Goal: Task Accomplishment & Management: Use online tool/utility

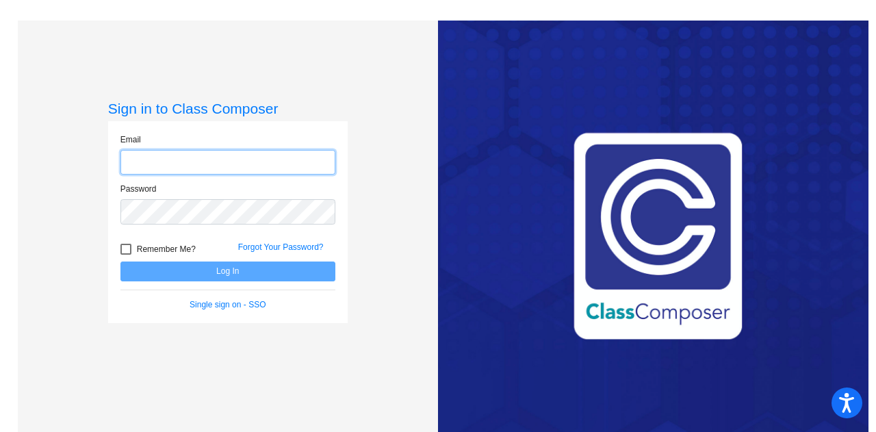
type input "[EMAIL_ADDRESS][DOMAIN_NAME]"
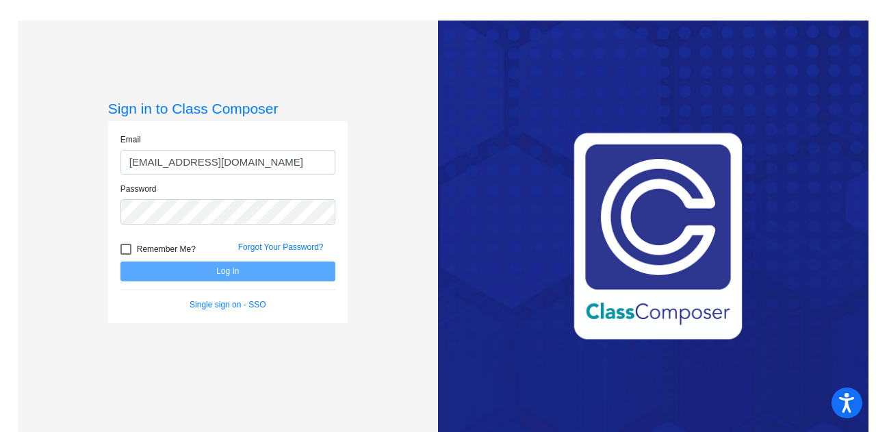
click at [148, 248] on span "Remember Me?" at bounding box center [166, 249] width 59 height 16
click at [126, 255] on input "Remember Me?" at bounding box center [125, 255] width 1 height 1
checkbox input "true"
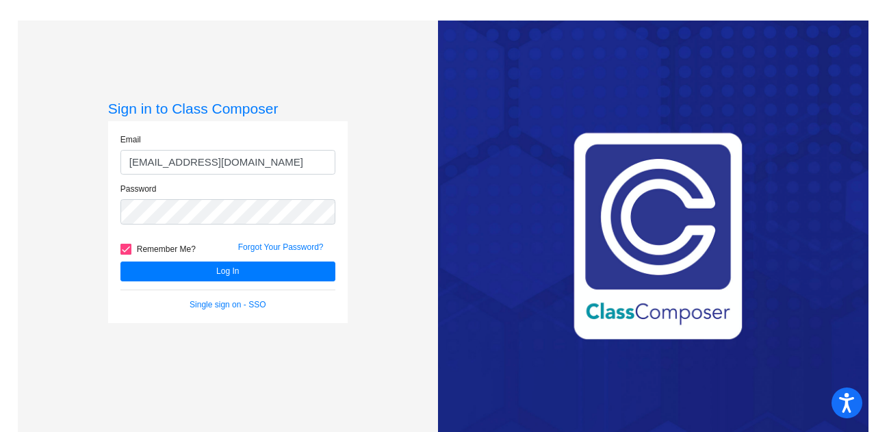
click at [149, 277] on button "Log In" at bounding box center [227, 272] width 215 height 20
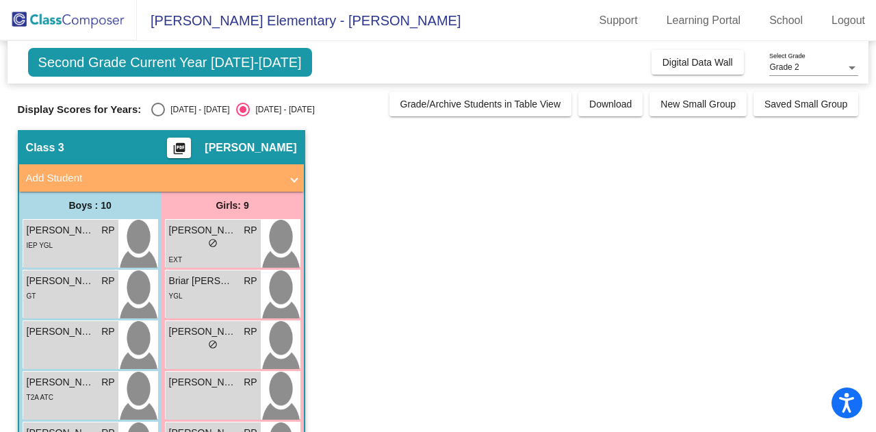
click at [164, 112] on div "Select an option" at bounding box center [158, 110] width 14 height 14
click at [158, 116] on input "[DATE] - [DATE]" at bounding box center [157, 116] width 1 height 1
radio input "true"
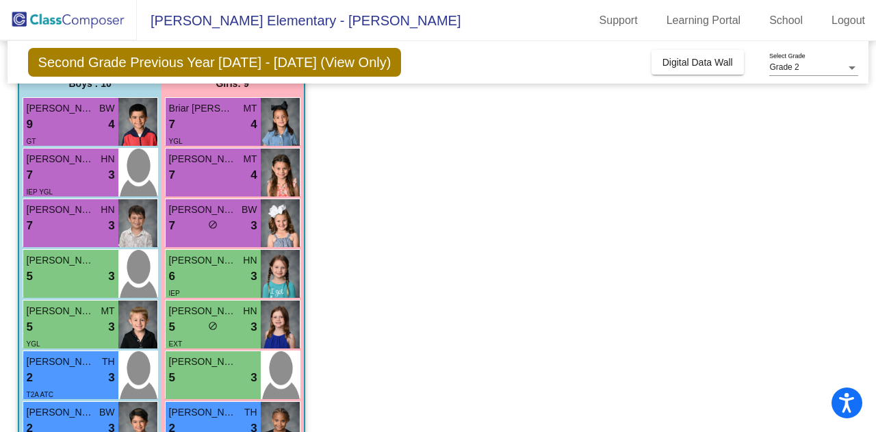
scroll to position [123, 0]
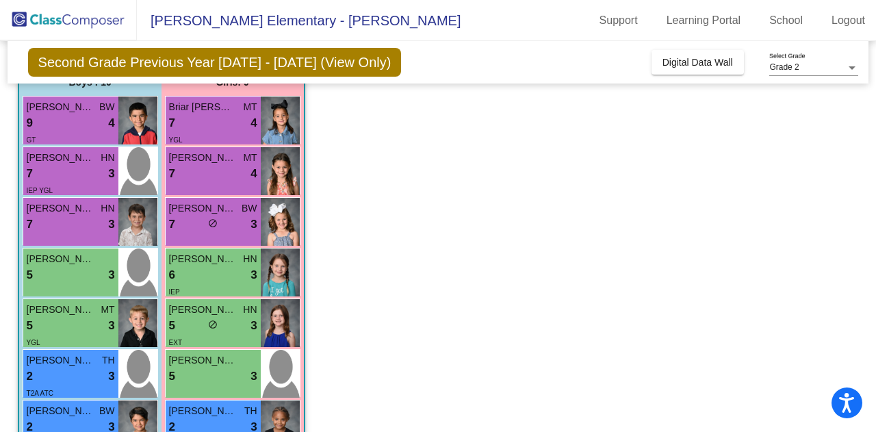
click at [264, 160] on img at bounding box center [280, 171] width 39 height 48
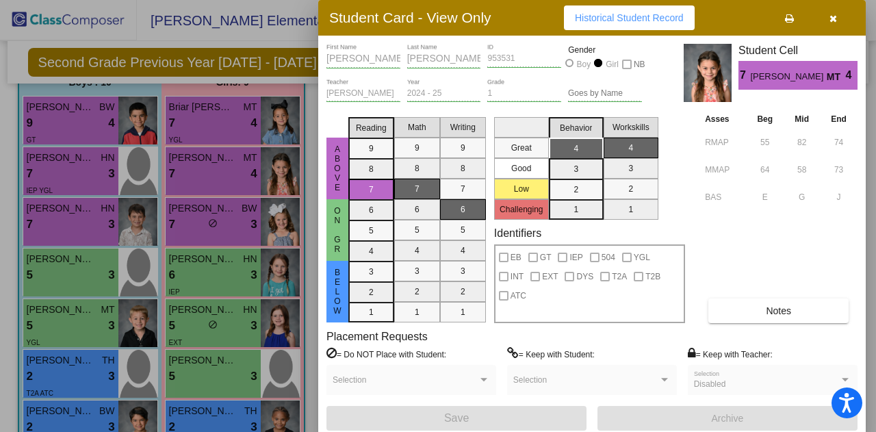
click at [832, 18] on icon "button" at bounding box center [834, 19] width 8 height 10
